Goal: Information Seeking & Learning: Check status

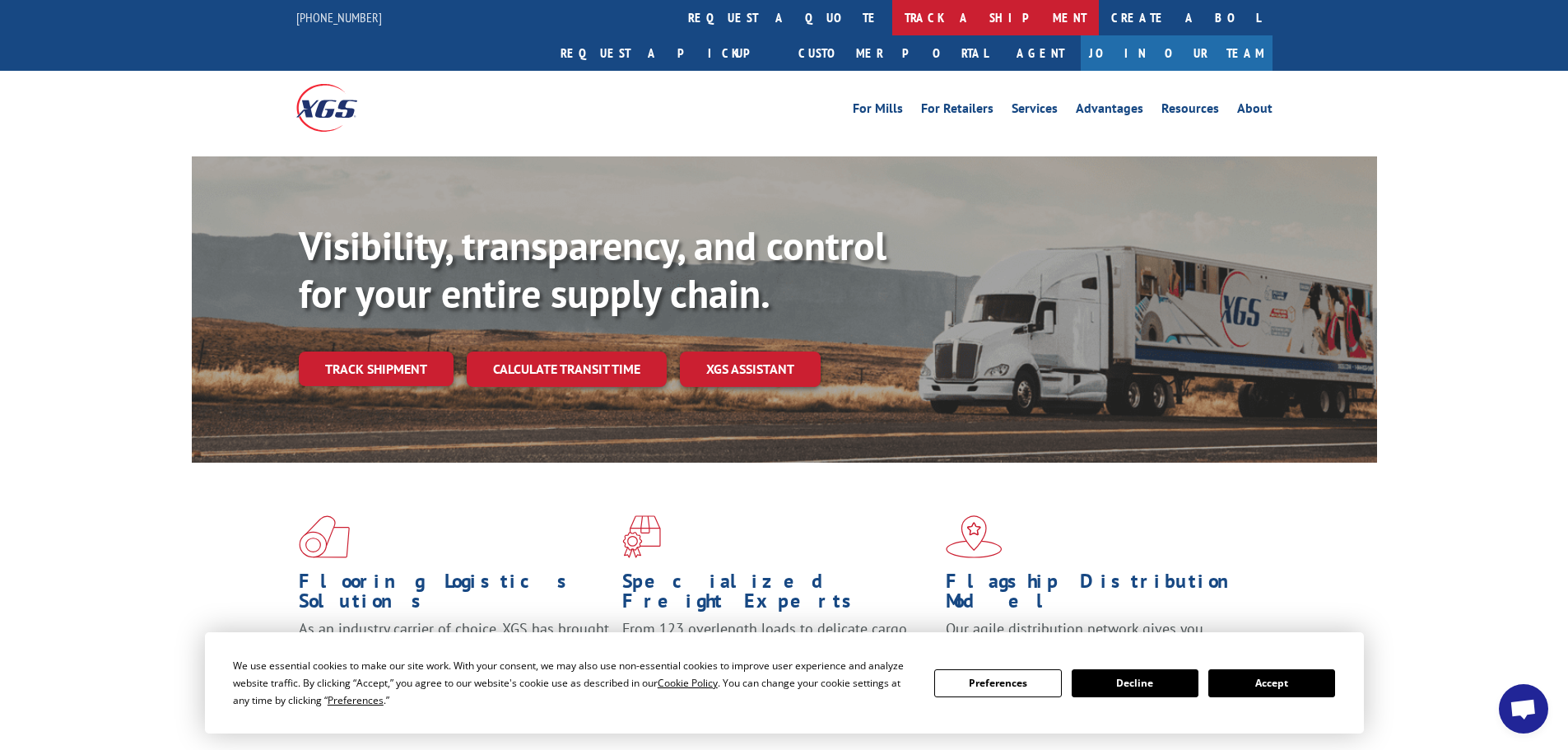
click at [892, 13] on link "track a shipment" at bounding box center [995, 17] width 206 height 35
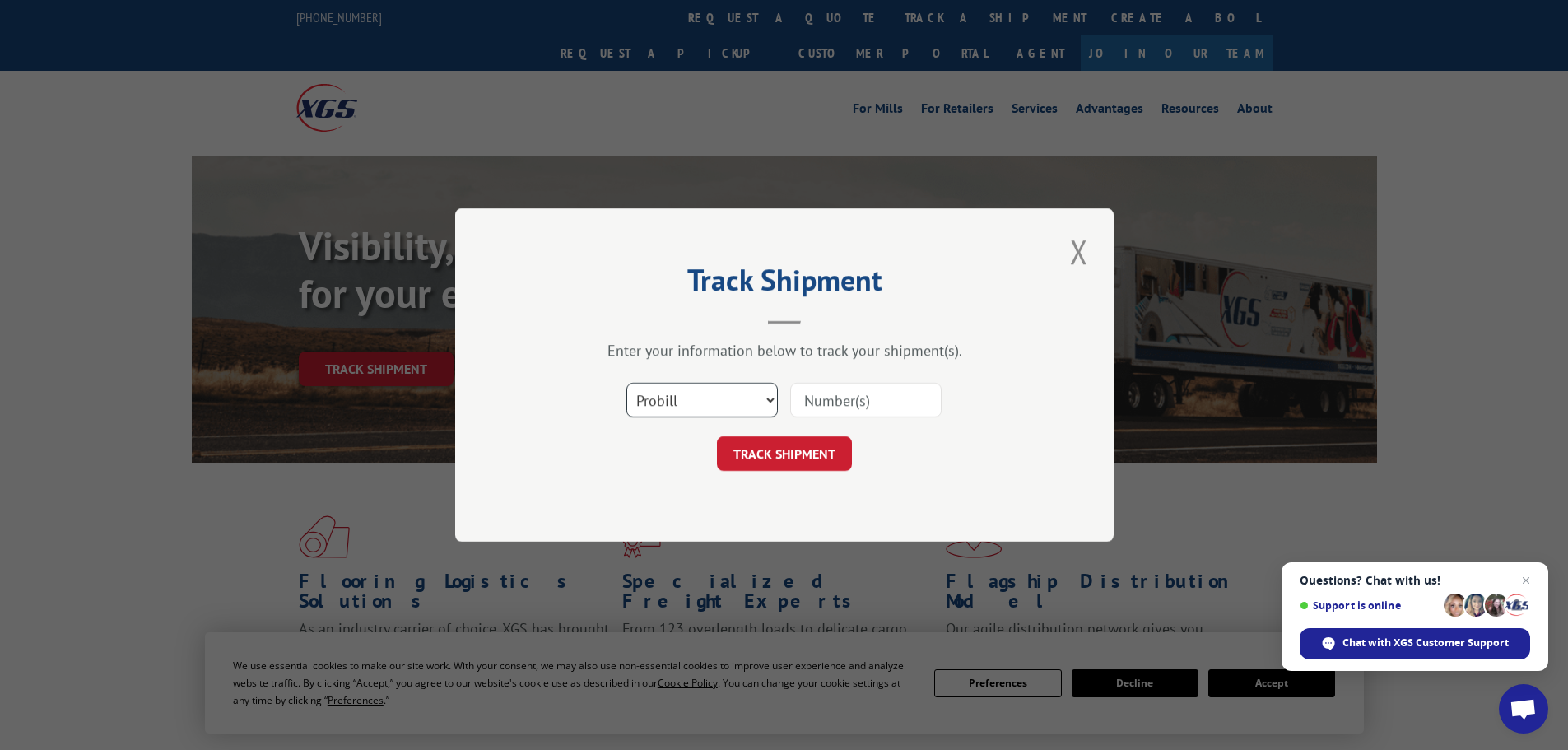
click at [773, 399] on select "Select category... Probill BOL PO" at bounding box center [702, 400] width 152 height 35
select select "bol"
click at [627, 383] on select "Select category... Probill BOL PO" at bounding box center [702, 400] width 152 height 35
paste input "2873085"
type input "2873085"
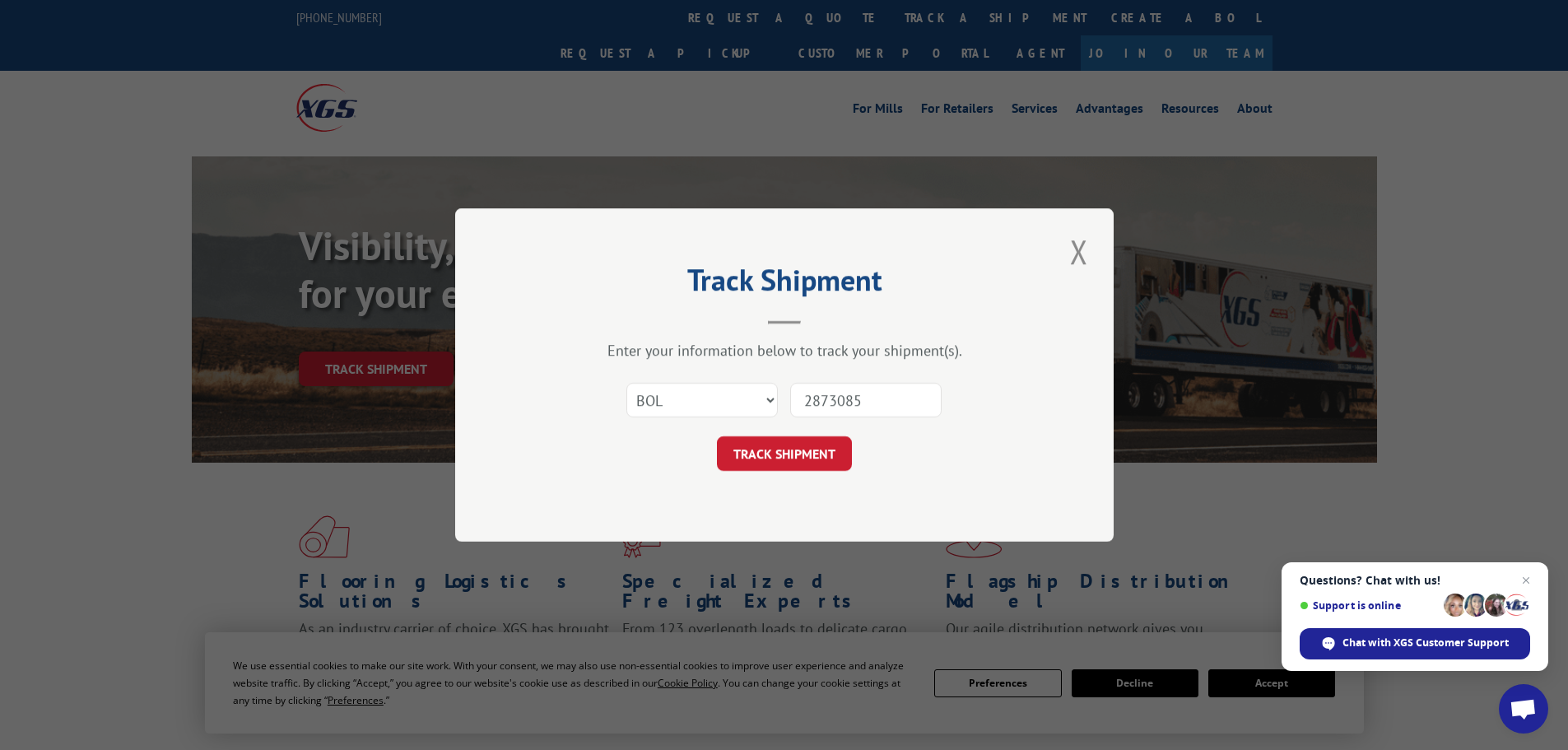
click at [888, 207] on div "Track Shipment Enter your information below to track your shipment(s). Select c…" at bounding box center [784, 375] width 1568 height 750
click at [782, 453] on button "TRACK SHIPMENT" at bounding box center [784, 454] width 135 height 35
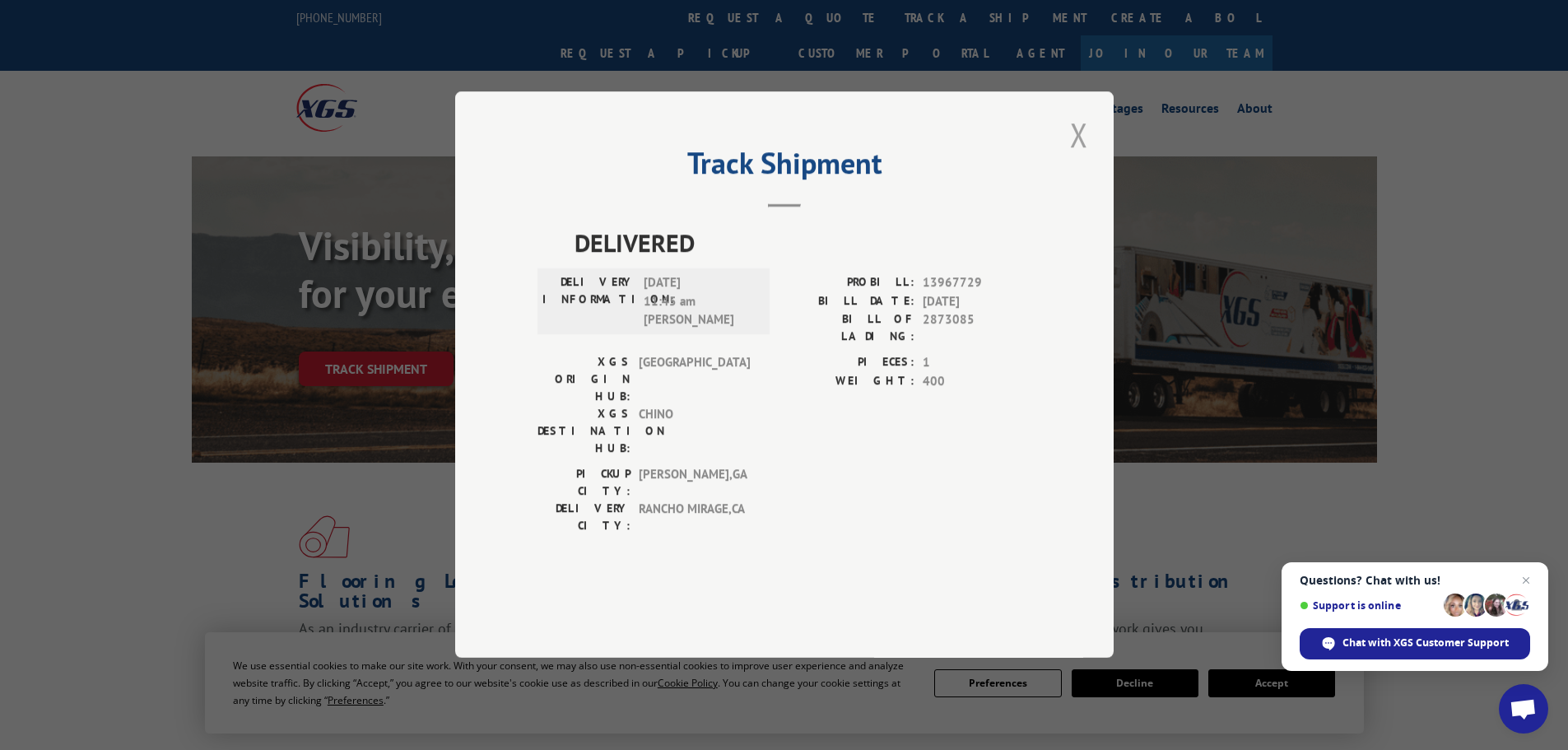
click at [1088, 157] on button "Close modal" at bounding box center [1079, 134] width 28 height 45
